Goal: Task Accomplishment & Management: Complete application form

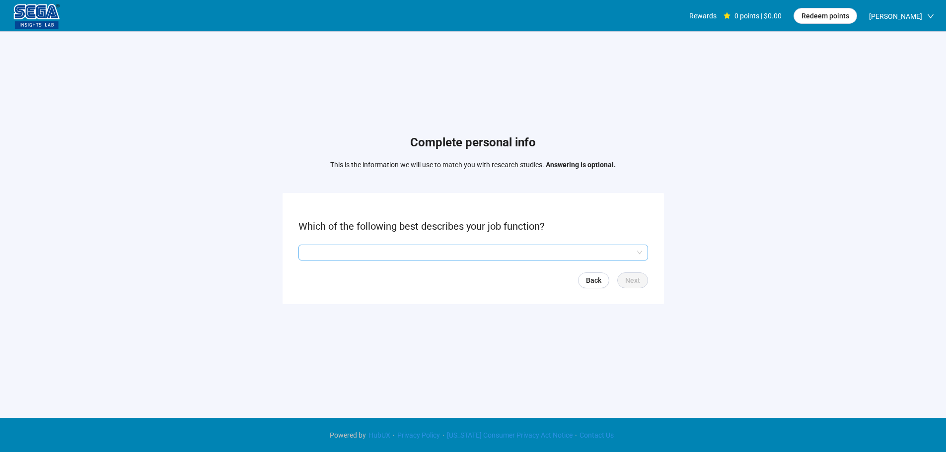
click at [357, 259] on input "search" at bounding box center [473, 252] width 338 height 15
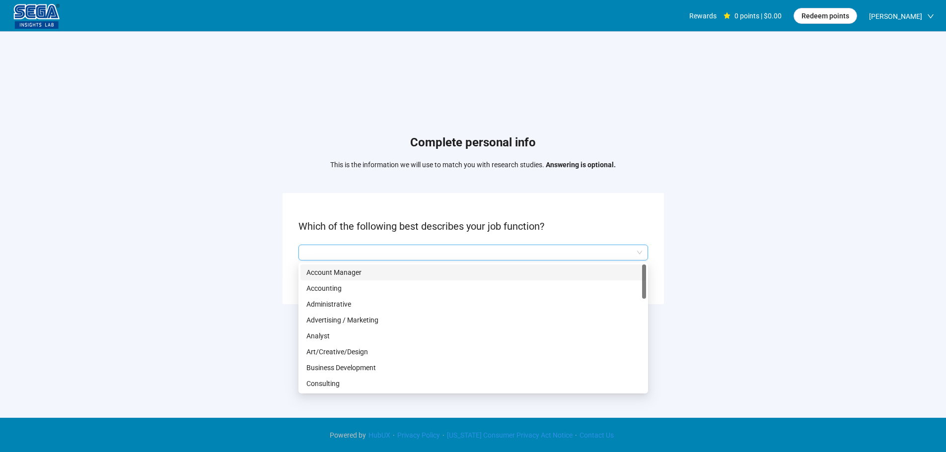
click at [359, 250] on input "search" at bounding box center [473, 252] width 338 height 15
click at [360, 252] on input "search" at bounding box center [473, 252] width 338 height 15
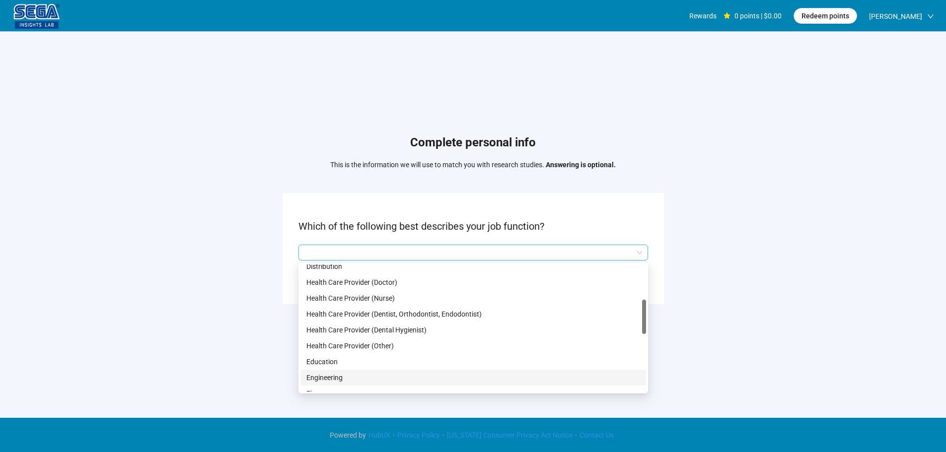
click at [338, 379] on p "Engineering" at bounding box center [473, 378] width 334 height 11
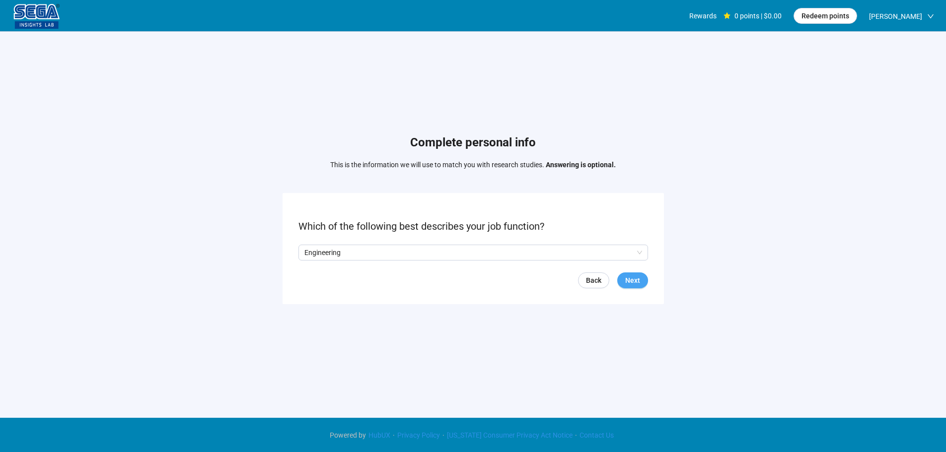
click at [636, 280] on span "Next" at bounding box center [632, 280] width 15 height 11
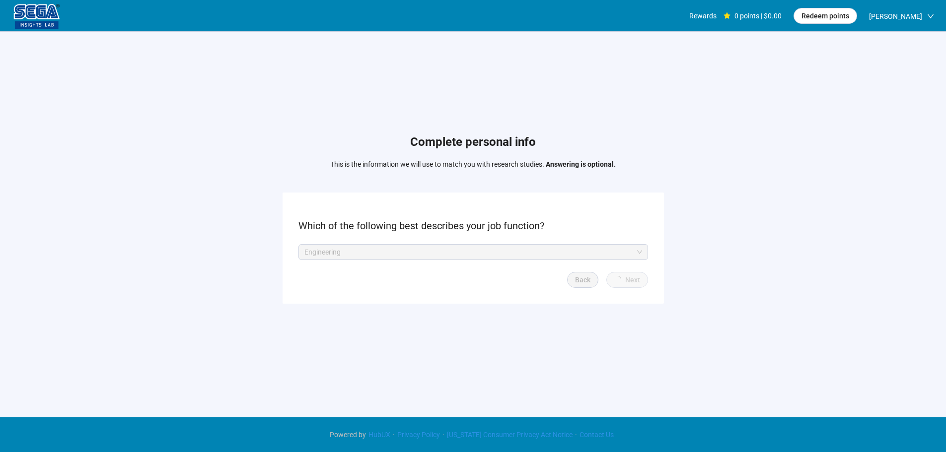
click at [439, 257] on p "Engineering" at bounding box center [468, 252] width 329 height 15
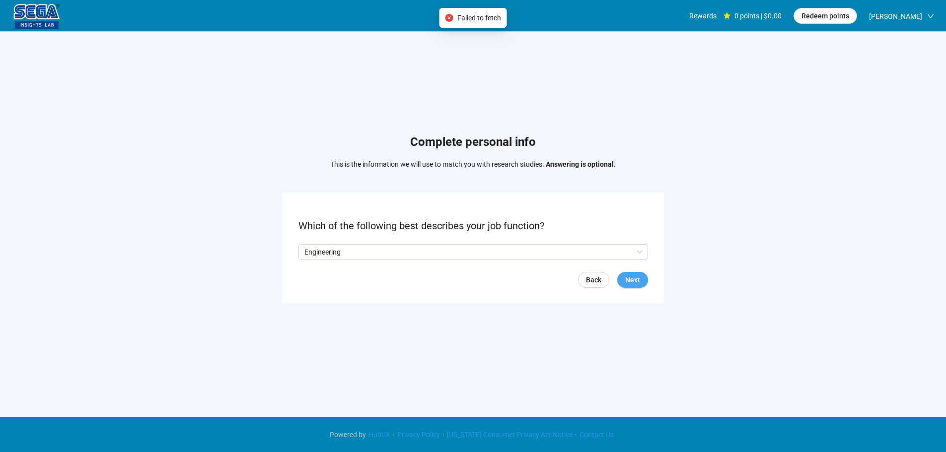
click at [635, 278] on span "Next" at bounding box center [632, 280] width 15 height 11
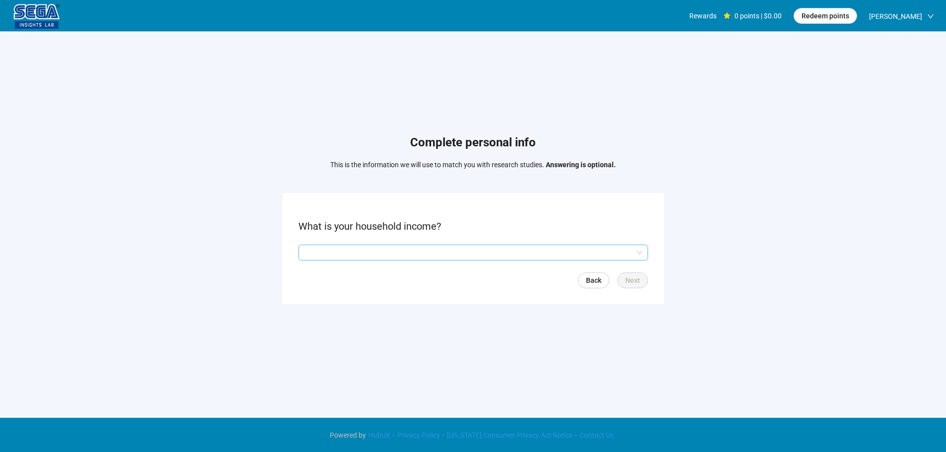
click at [429, 249] on input "search" at bounding box center [473, 252] width 338 height 15
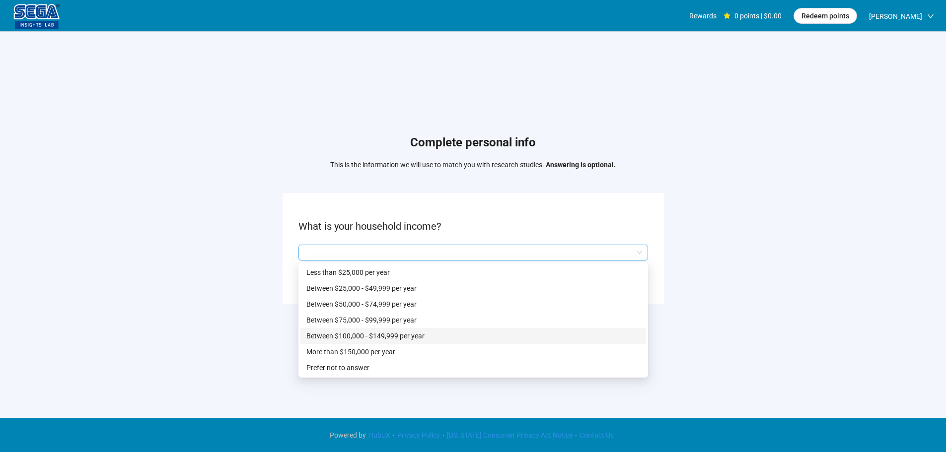
drag, startPoint x: 360, startPoint y: 334, endPoint x: 370, endPoint y: 340, distance: 12.0
click at [360, 335] on p "Between $100,000 - $149,999 per year" at bounding box center [473, 336] width 334 height 11
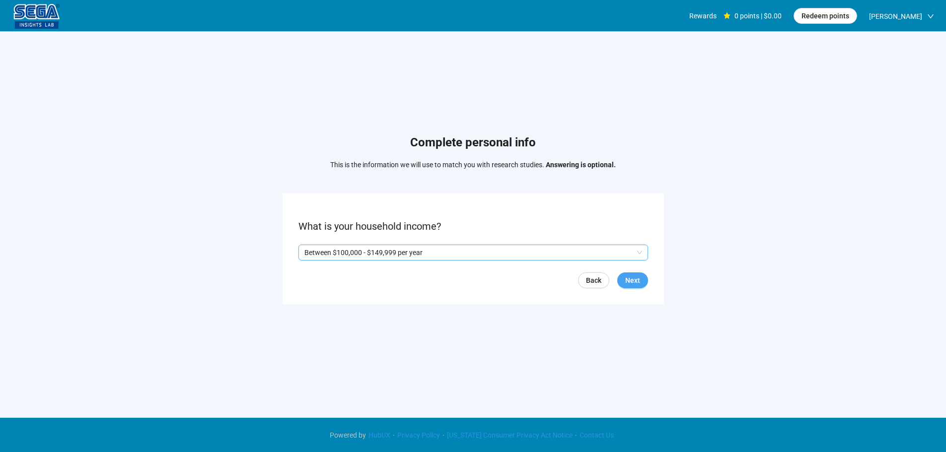
click at [631, 286] on button "Next" at bounding box center [632, 281] width 31 height 16
click at [307, 251] on span "Yes" at bounding box center [312, 252] width 13 height 11
click at [642, 282] on button "Next" at bounding box center [632, 281] width 31 height 16
click at [348, 251] on input "search" at bounding box center [473, 252] width 338 height 15
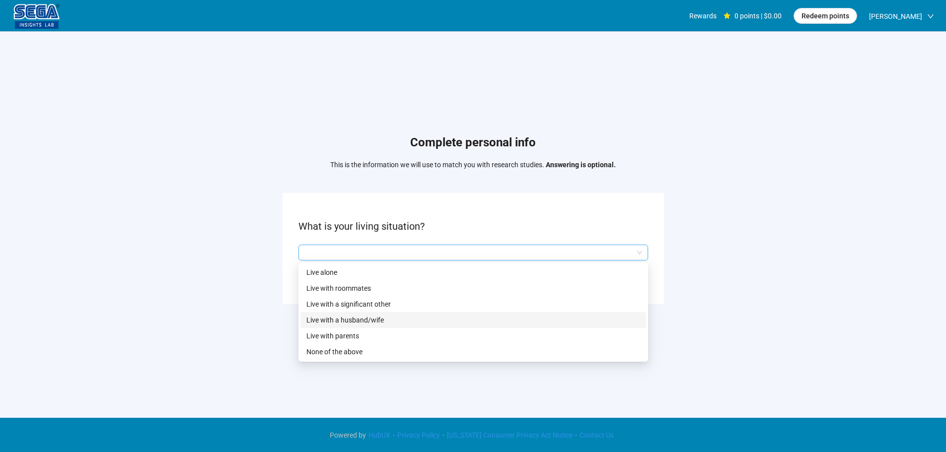
drag, startPoint x: 374, startPoint y: 317, endPoint x: 487, endPoint y: 321, distance: 113.8
click at [375, 318] on p "Live with a husband/wife" at bounding box center [473, 320] width 334 height 11
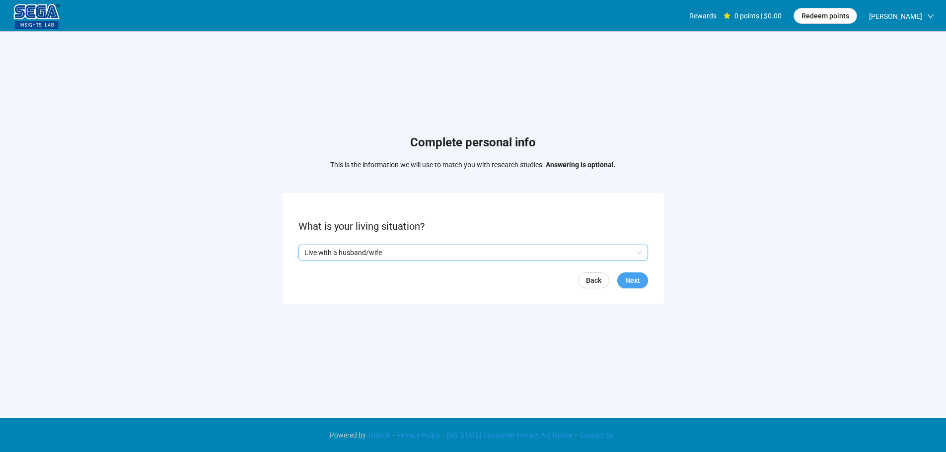
click at [633, 282] on span "Next" at bounding box center [632, 280] width 15 height 11
click at [362, 253] on input "search" at bounding box center [473, 252] width 338 height 15
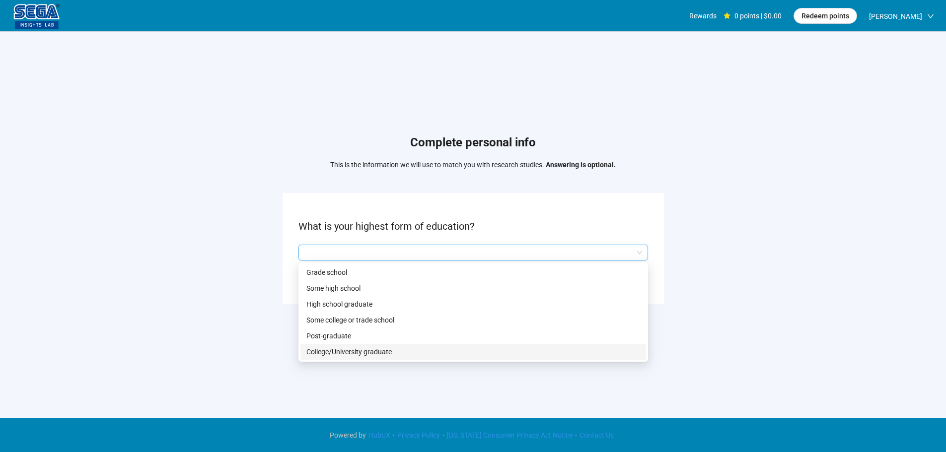
click at [329, 349] on p "College/University graduate" at bounding box center [473, 352] width 334 height 11
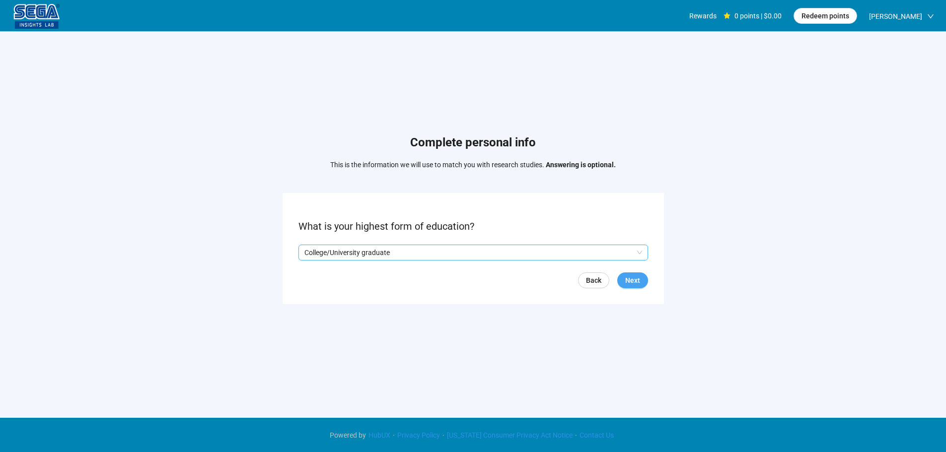
click at [638, 287] on button "Next" at bounding box center [632, 281] width 31 height 16
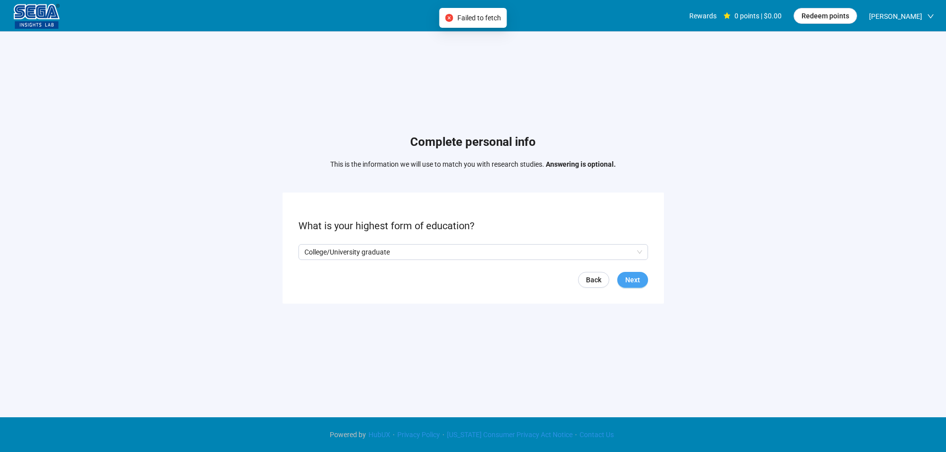
click at [644, 283] on button "Next" at bounding box center [632, 280] width 31 height 16
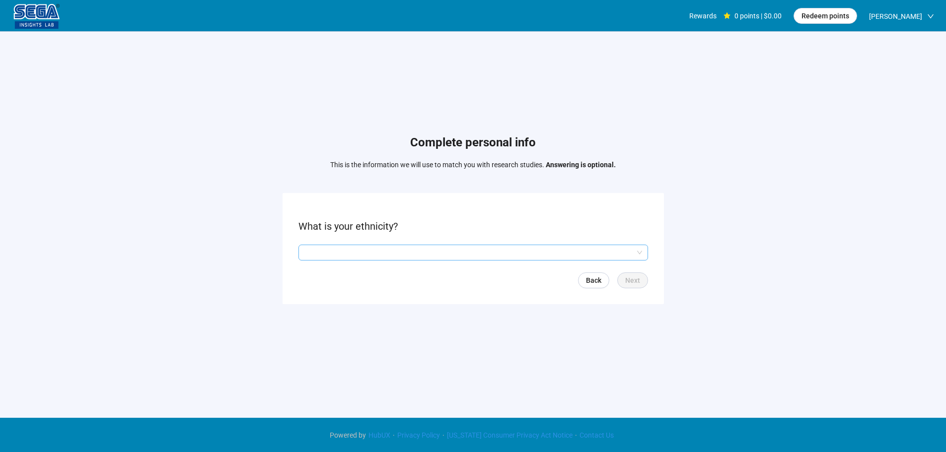
click at [377, 251] on input "search" at bounding box center [473, 252] width 338 height 15
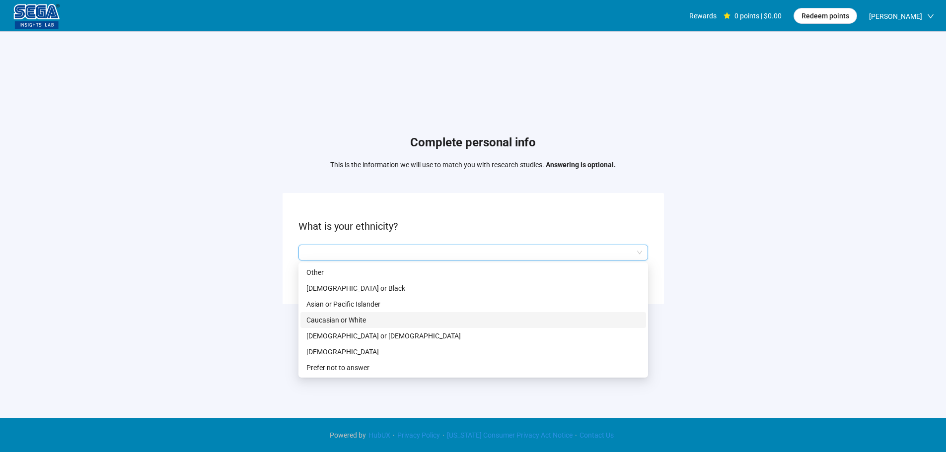
click at [346, 319] on p "Caucasian or White" at bounding box center [473, 320] width 334 height 11
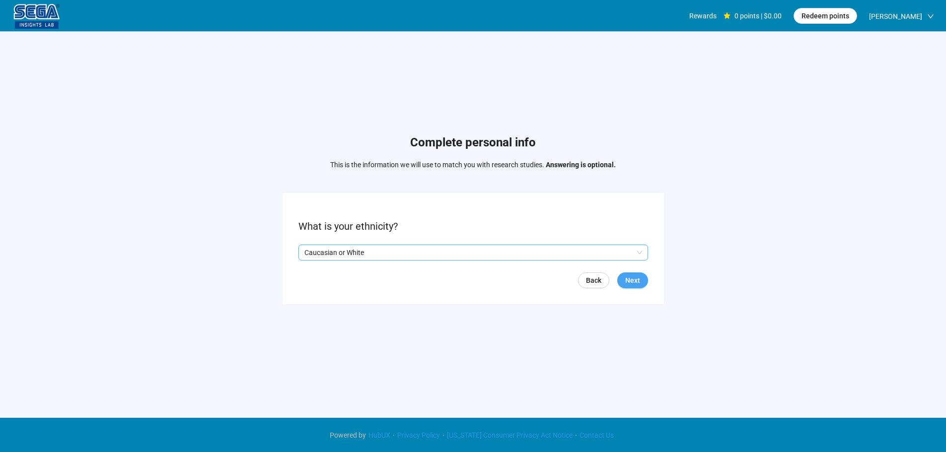
click at [629, 281] on span "Next" at bounding box center [632, 280] width 15 height 11
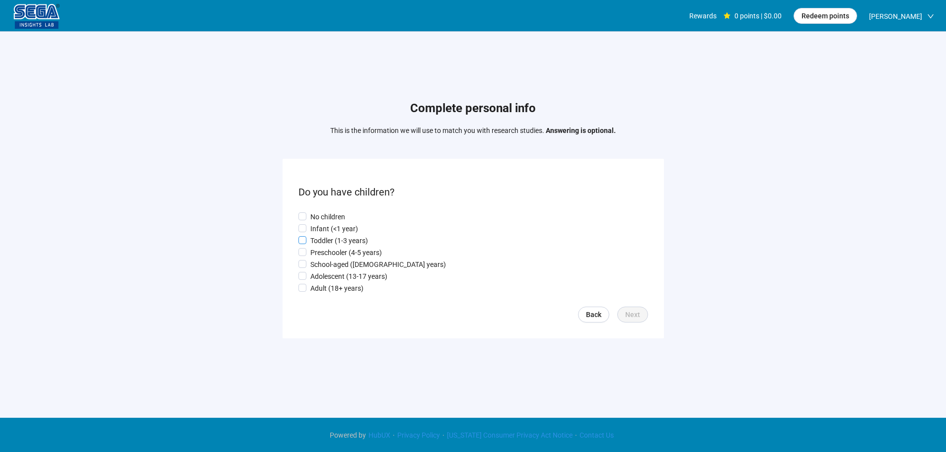
scroll to position [0, 0]
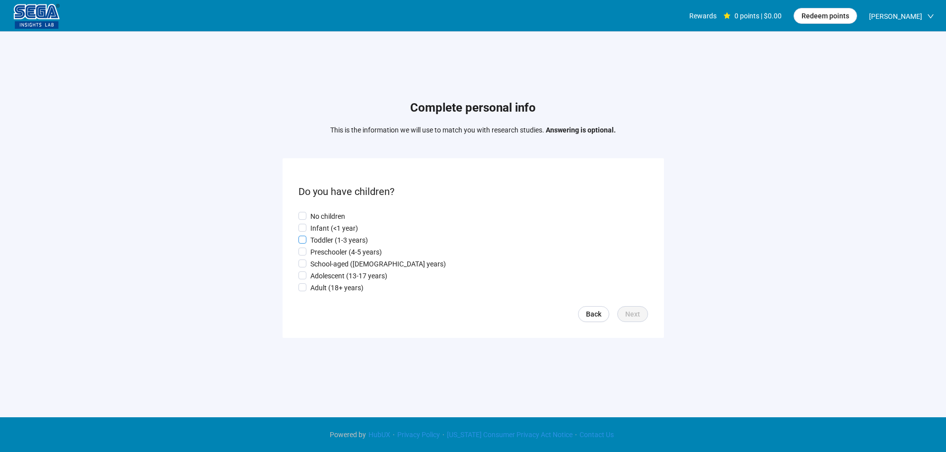
click at [327, 236] on p "Toddler (1-3 years)" at bounding box center [339, 240] width 58 height 11
click at [632, 312] on span "Next" at bounding box center [632, 314] width 15 height 11
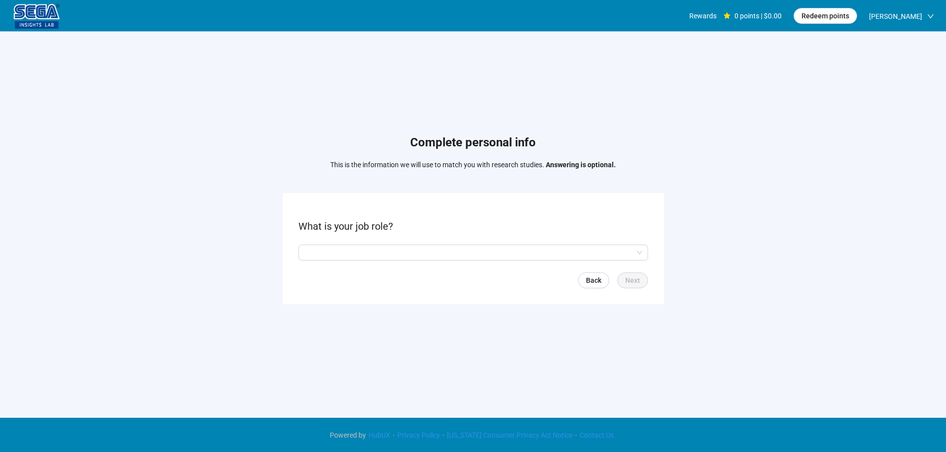
click at [361, 228] on p "What is your job role?" at bounding box center [474, 226] width 350 height 15
click at [360, 255] on input "search" at bounding box center [473, 252] width 338 height 15
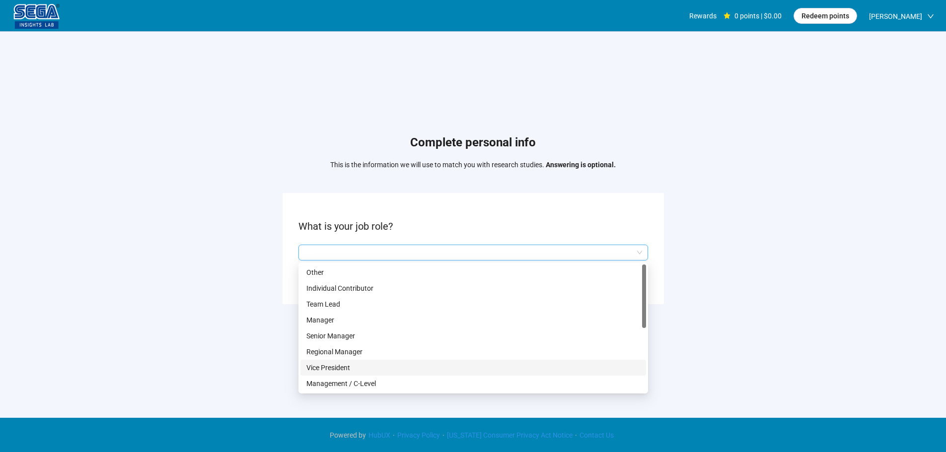
click at [363, 374] on div "Vice President" at bounding box center [473, 368] width 346 height 16
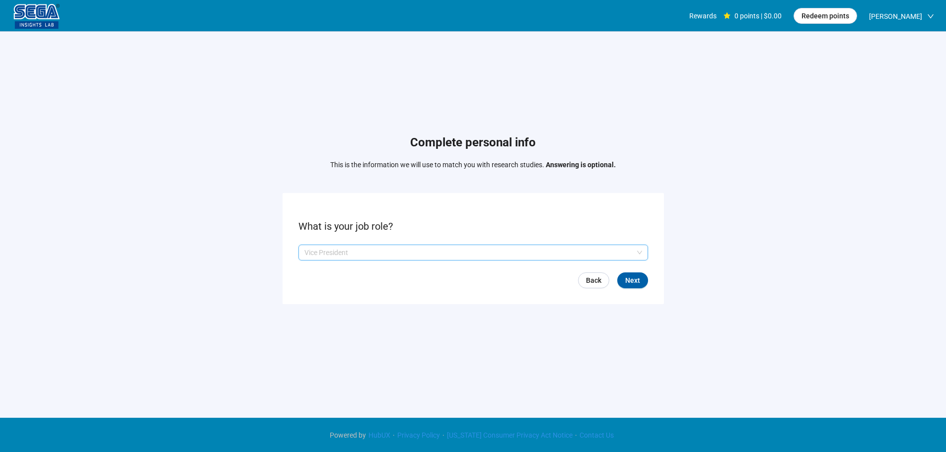
click at [369, 251] on p "Vice President" at bounding box center [468, 252] width 329 height 15
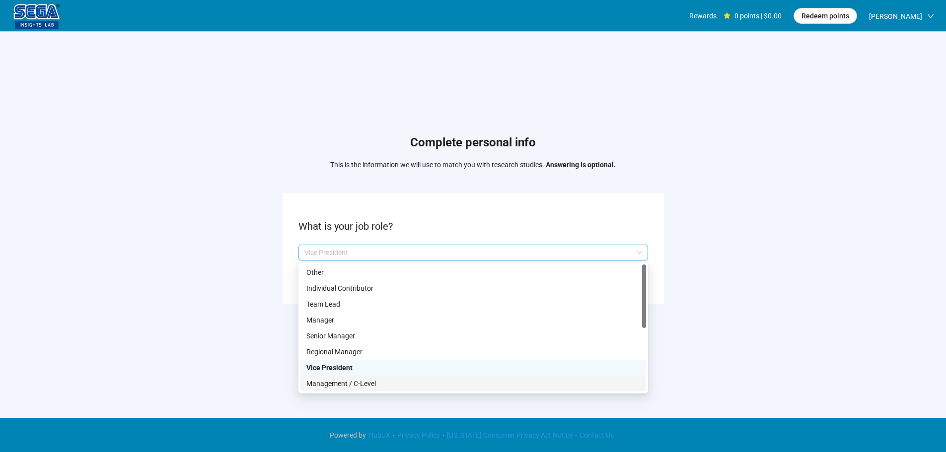
click at [375, 384] on p "Management / C-Level" at bounding box center [473, 383] width 334 height 11
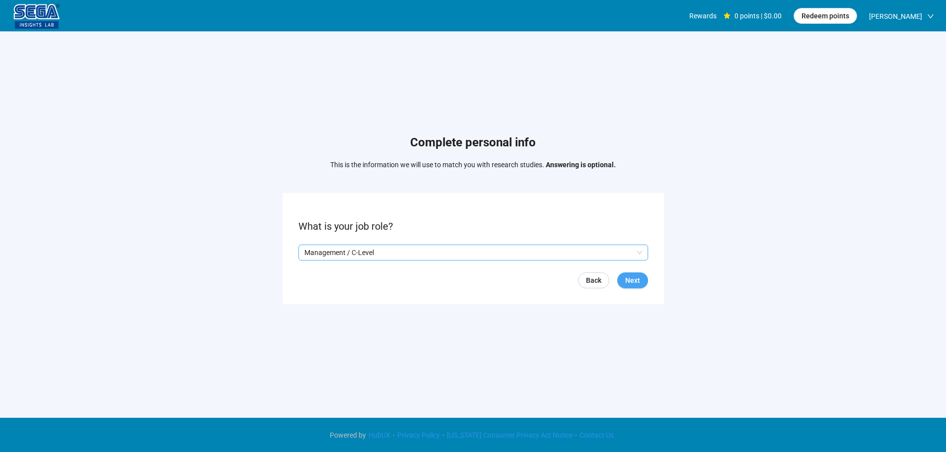
click at [626, 276] on span "Next" at bounding box center [632, 280] width 15 height 11
click at [353, 260] on input "search" at bounding box center [473, 252] width 338 height 15
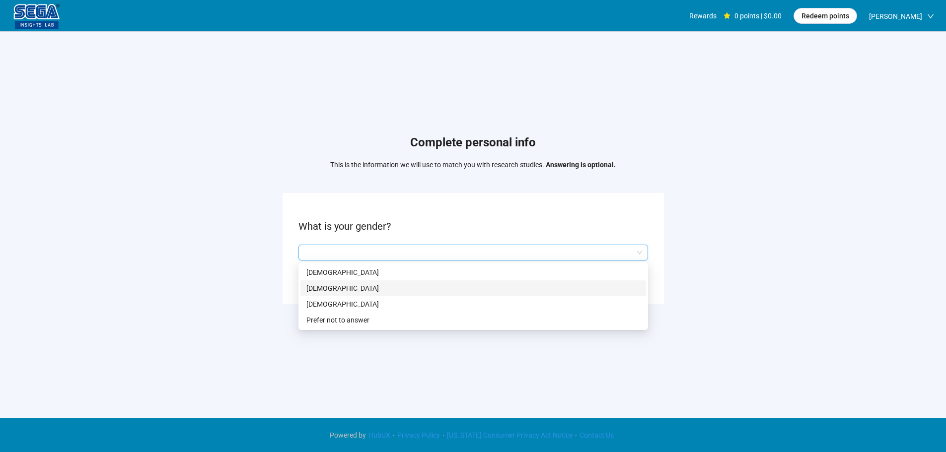
click at [402, 293] on p "[DEMOGRAPHIC_DATA]" at bounding box center [473, 288] width 334 height 11
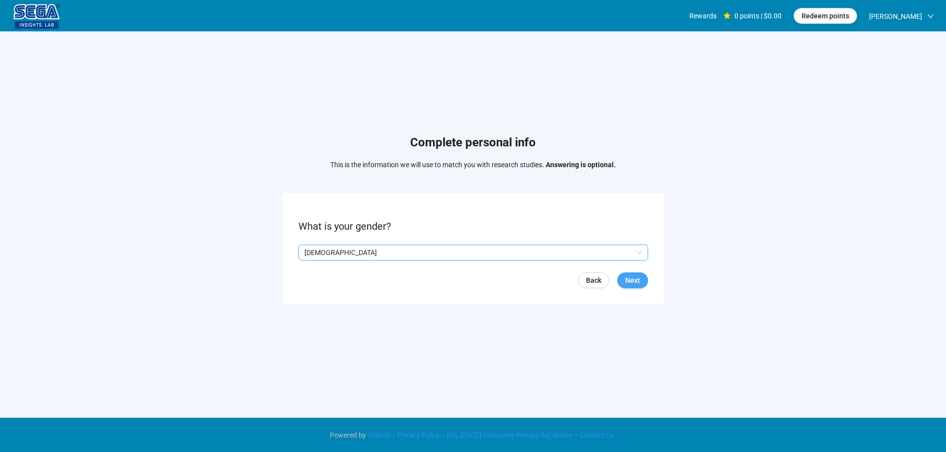
click at [623, 273] on div "Back Next" at bounding box center [474, 281] width 350 height 16
click at [626, 280] on button "Next" at bounding box center [632, 281] width 31 height 16
click at [319, 253] on input at bounding box center [321, 252] width 44 height 15
type input "**"
click at [627, 276] on span "Next" at bounding box center [632, 280] width 15 height 11
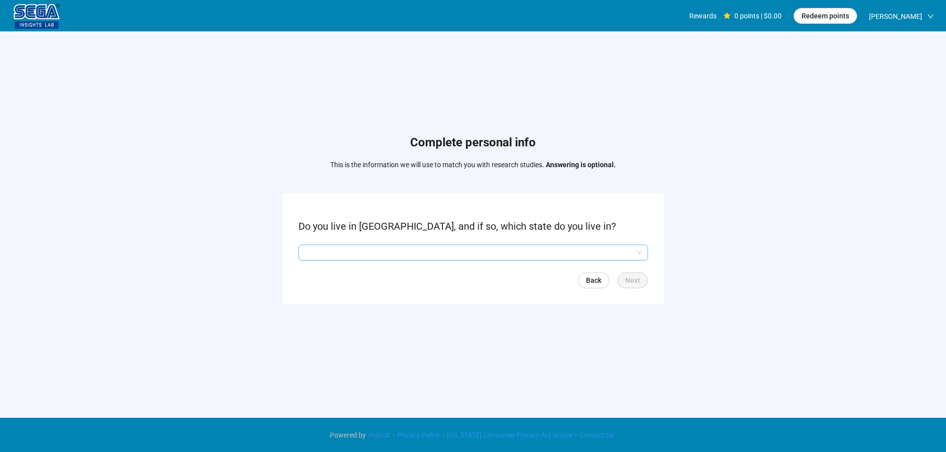
click at [357, 257] on input "search" at bounding box center [473, 252] width 338 height 15
click at [343, 252] on input "search" at bounding box center [473, 252] width 338 height 15
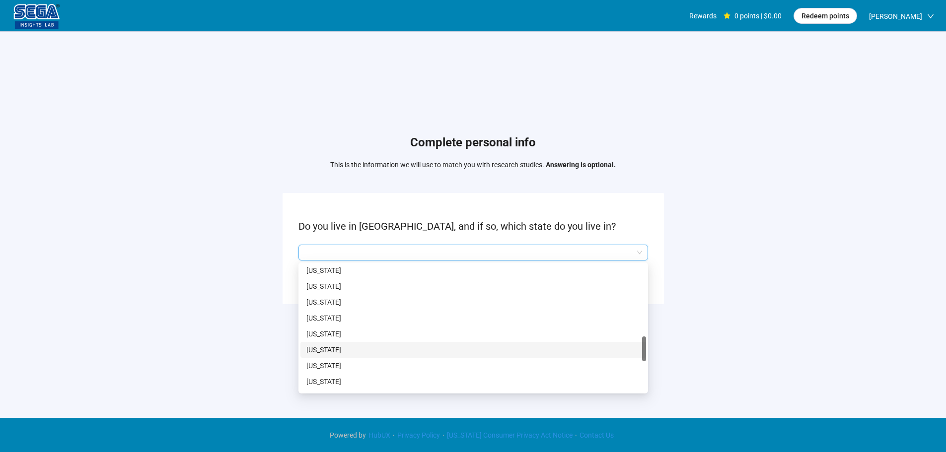
scroll to position [596, 0]
click at [330, 358] on p "[US_STATE]" at bounding box center [473, 360] width 334 height 11
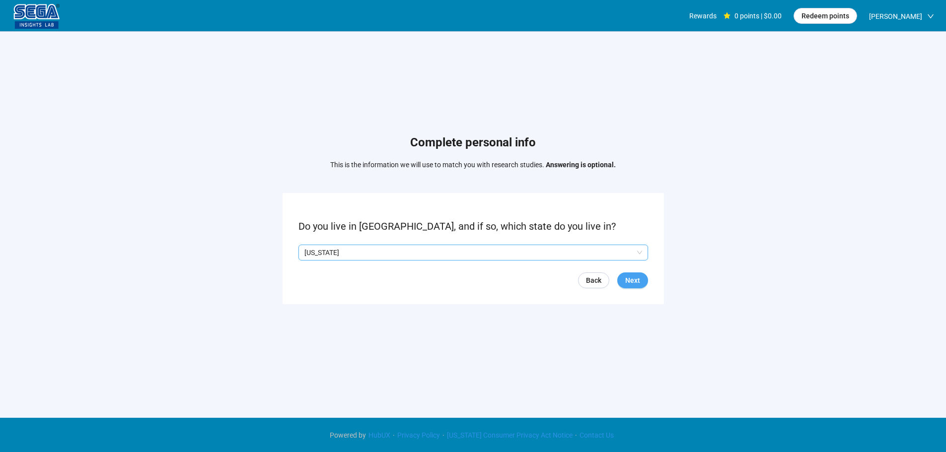
click at [634, 278] on span "Next" at bounding box center [632, 280] width 15 height 11
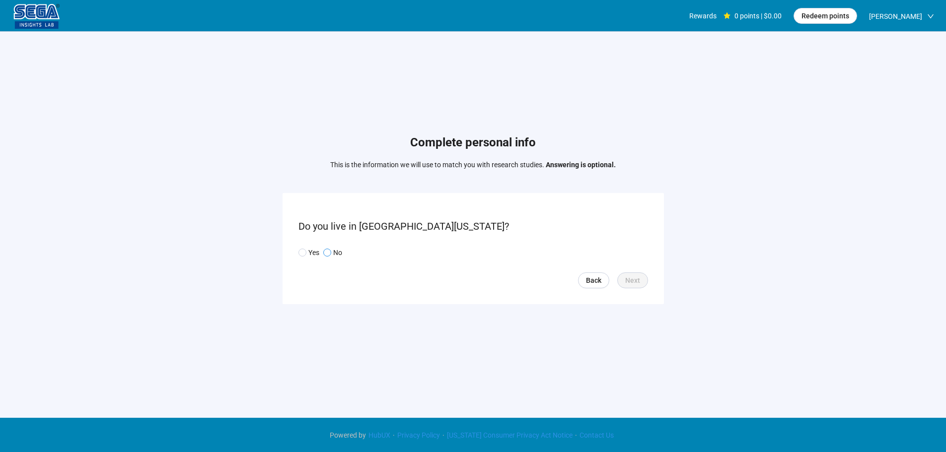
click at [326, 257] on label "No" at bounding box center [332, 252] width 19 height 11
click at [635, 278] on span "Next" at bounding box center [632, 280] width 15 height 11
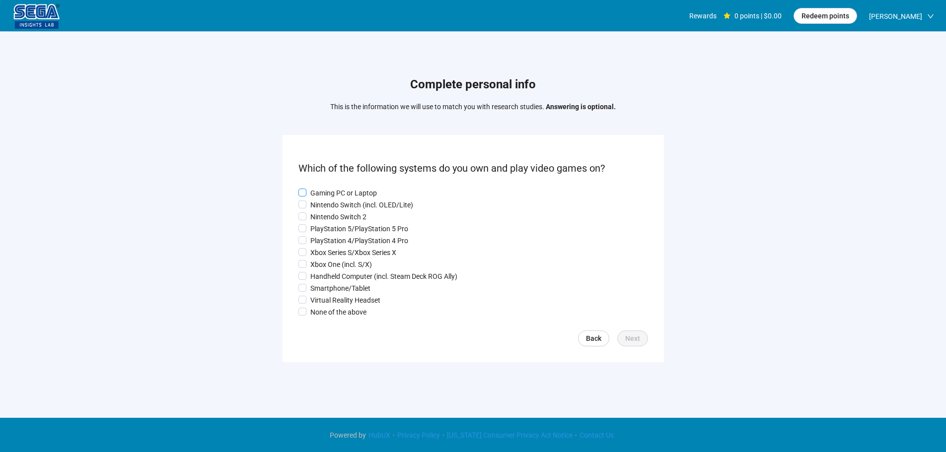
click at [336, 193] on p "Gaming PC or Laptop" at bounding box center [343, 193] width 67 height 11
drag, startPoint x: 328, startPoint y: 212, endPoint x: 328, endPoint y: 228, distance: 16.4
click at [328, 213] on p "Nintendo Switch 2" at bounding box center [338, 217] width 56 height 11
click at [328, 232] on p "PlayStation 5/PlayStation 5 Pro" at bounding box center [359, 229] width 98 height 11
click at [325, 254] on p "Xbox Series S/Xbox Series X" at bounding box center [353, 252] width 86 height 11
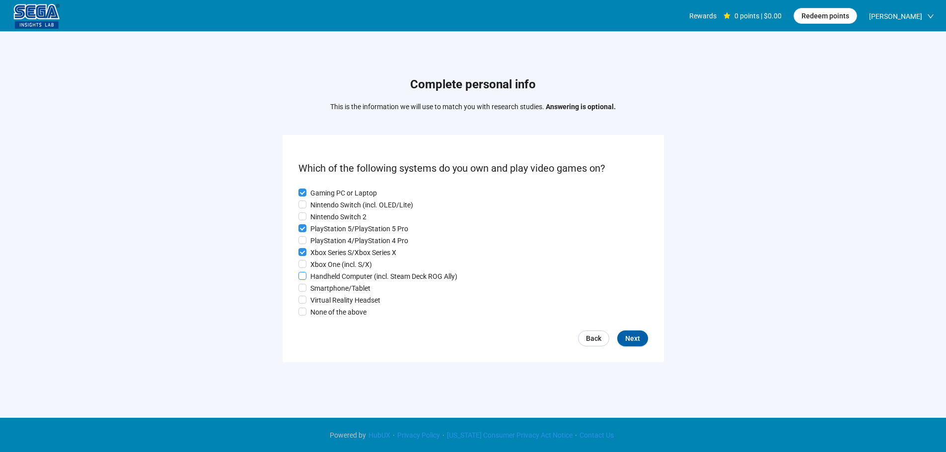
click at [324, 269] on p "Xbox One (incl. S/X)" at bounding box center [341, 264] width 62 height 11
drag, startPoint x: 324, startPoint y: 284, endPoint x: 325, endPoint y: 294, distance: 10.4
click at [324, 287] on div "Gaming PC or Laptop Nintendo Switch (incl. OLED/Lite) Nintendo Switch 2 PlaySta…" at bounding box center [474, 253] width 350 height 130
click at [325, 294] on p "Smartphone/Tablet" at bounding box center [340, 288] width 60 height 11
click at [637, 341] on span "Next" at bounding box center [632, 338] width 15 height 11
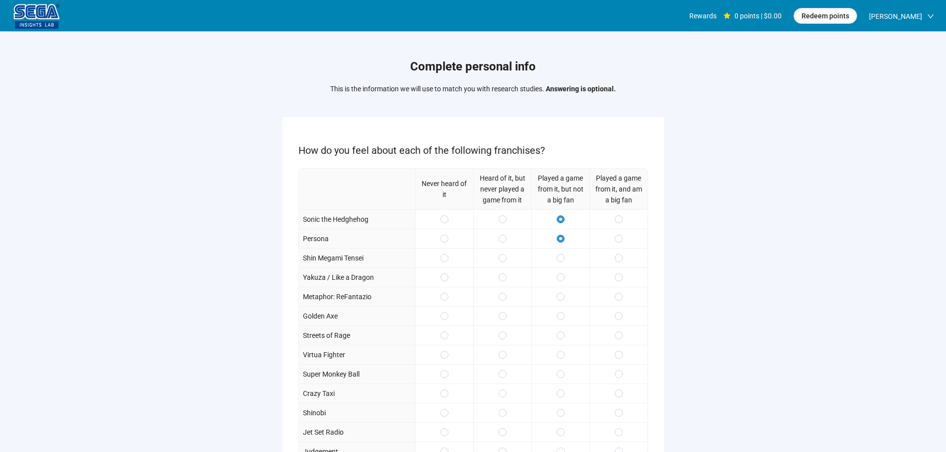
drag, startPoint x: 615, startPoint y: 258, endPoint x: 624, endPoint y: 290, distance: 33.2
click at [616, 258] on span at bounding box center [619, 258] width 8 height 8
click at [624, 291] on div at bounding box center [619, 296] width 58 height 19
click at [623, 305] on div at bounding box center [619, 296] width 58 height 19
click at [620, 302] on label at bounding box center [619, 297] width 8 height 11
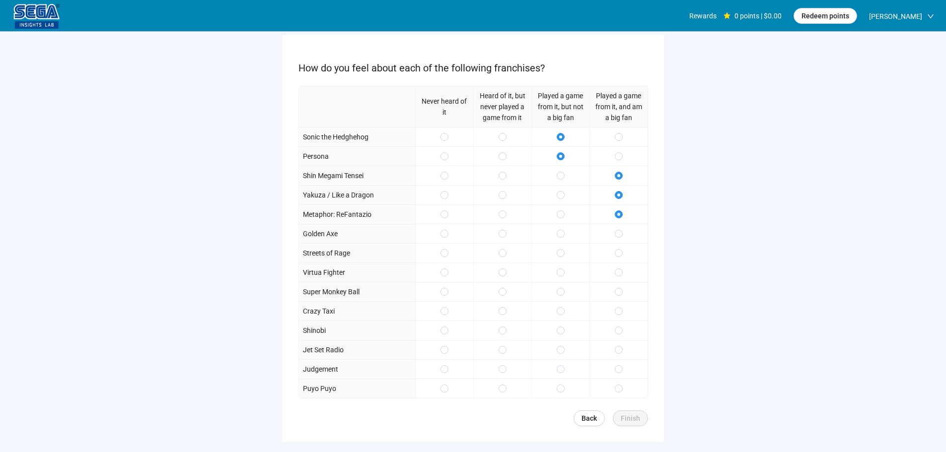
scroll to position [145, 0]
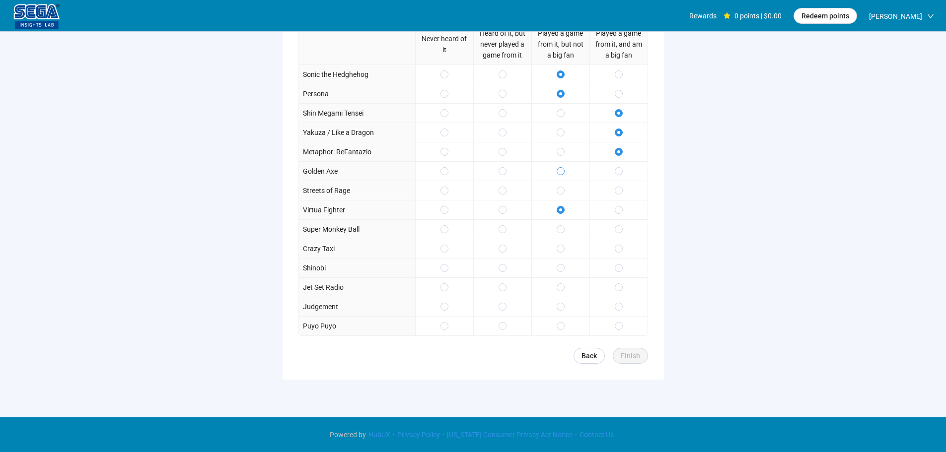
drag, startPoint x: 561, startPoint y: 196, endPoint x: 558, endPoint y: 174, distance: 22.0
click at [560, 195] on label at bounding box center [561, 190] width 8 height 11
click at [558, 228] on span at bounding box center [561, 229] width 8 height 8
click at [622, 247] on span at bounding box center [619, 249] width 8 height 8
click at [622, 274] on div at bounding box center [619, 267] width 58 height 19
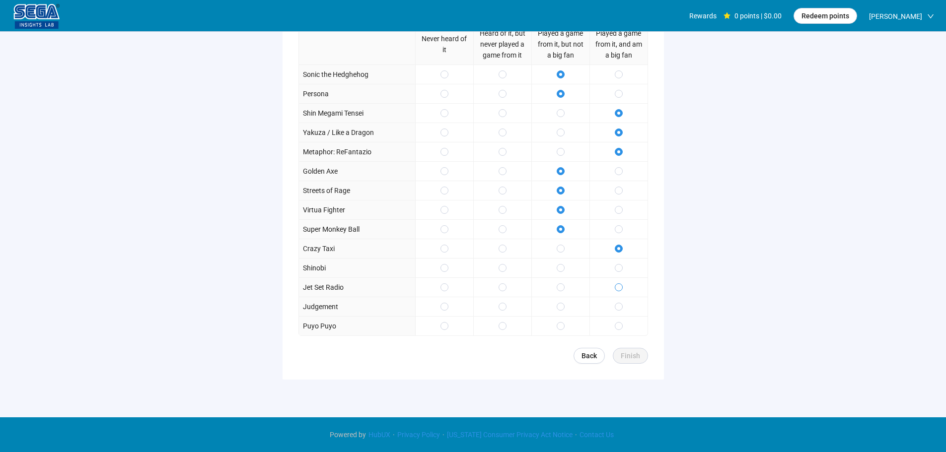
click at [616, 290] on span at bounding box center [619, 288] width 8 height 8
click at [559, 307] on span at bounding box center [561, 307] width 8 height 8
click at [558, 309] on span at bounding box center [561, 307] width 8 height 8
click at [627, 357] on span "Finish" at bounding box center [630, 356] width 19 height 11
